Goal: Task Accomplishment & Management: Use online tool/utility

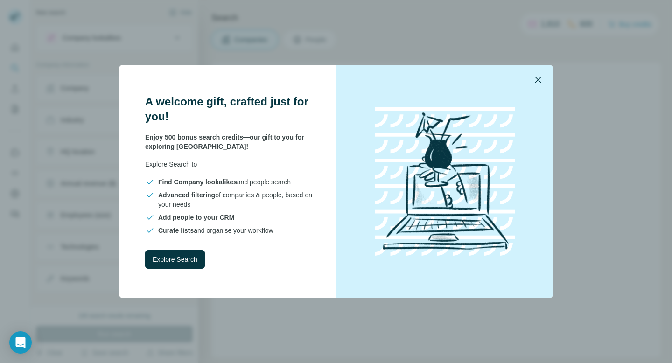
click at [535, 83] on icon "button" at bounding box center [538, 79] width 11 height 11
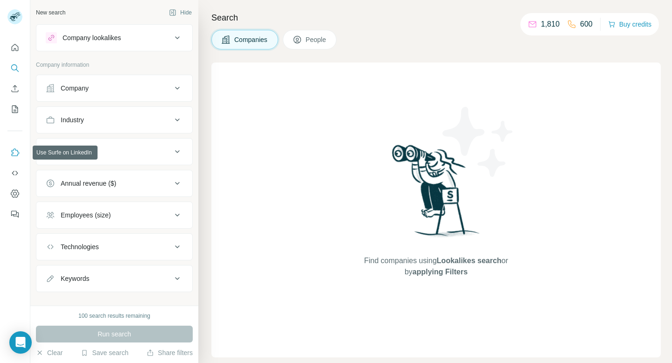
click at [15, 155] on icon "Use Surfe on LinkedIn" at bounding box center [14, 152] width 9 height 9
